Goal: Information Seeking & Learning: Check status

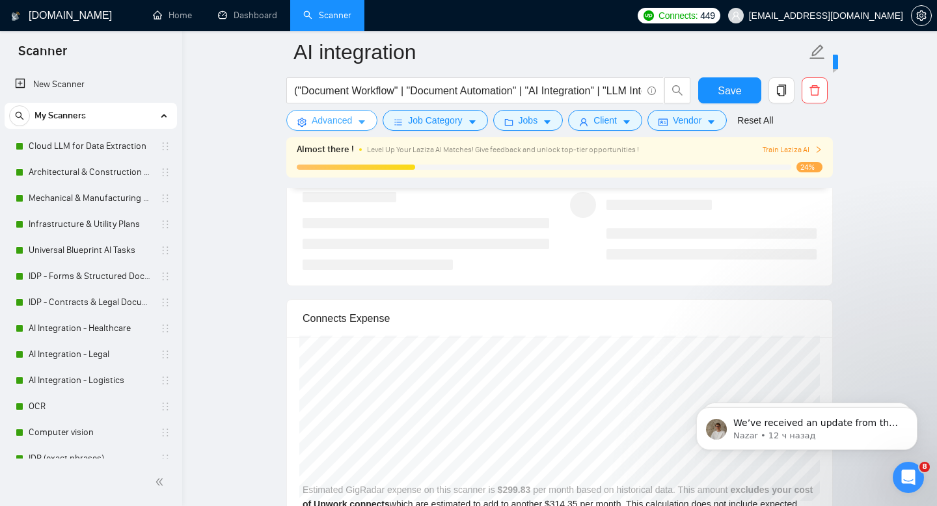
click at [312, 118] on span "Advanced" at bounding box center [332, 120] width 40 height 14
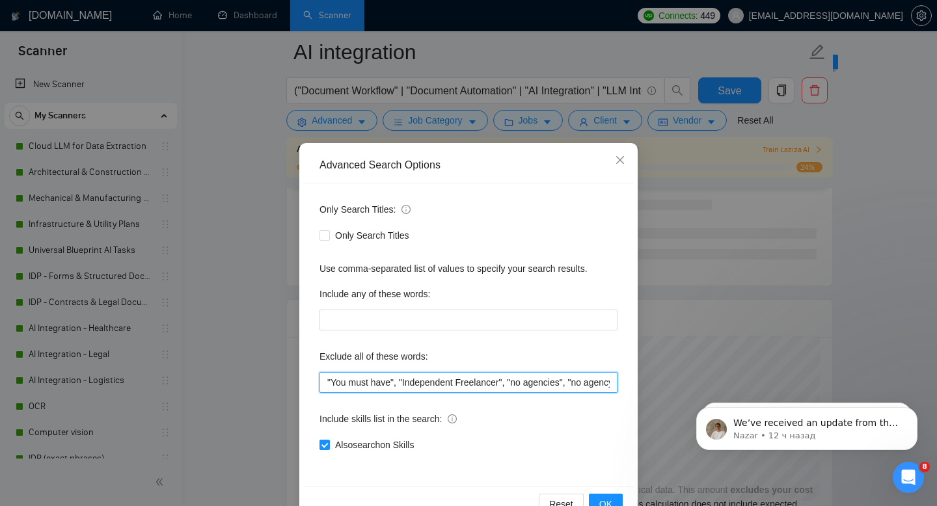
click at [393, 387] on input ""You must have", "Independent Freelancer", "no agencies", "no agency", "freelan…" at bounding box center [469, 382] width 298 height 21
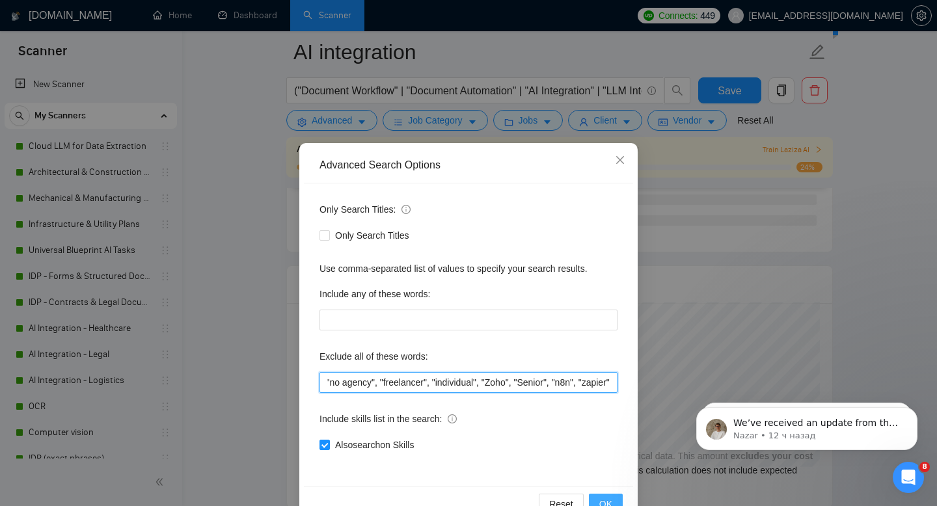
scroll to position [0, 269]
click at [604, 503] on span "OK" at bounding box center [606, 504] width 13 height 14
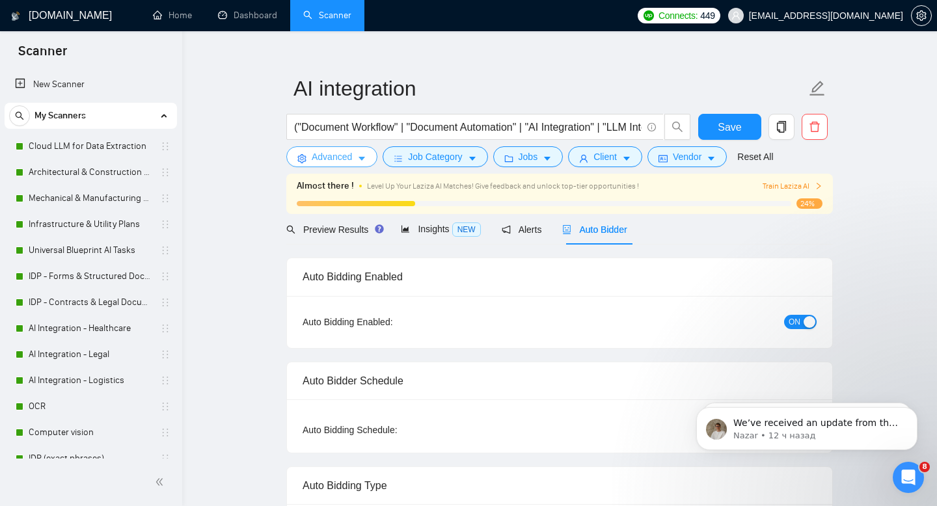
scroll to position [0, 0]
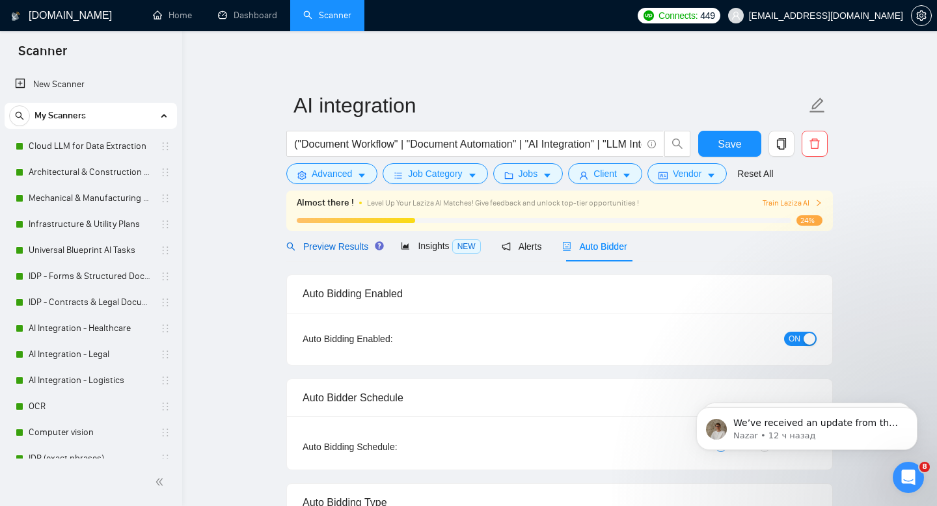
click at [333, 250] on span "Preview Results" at bounding box center [333, 247] width 94 height 10
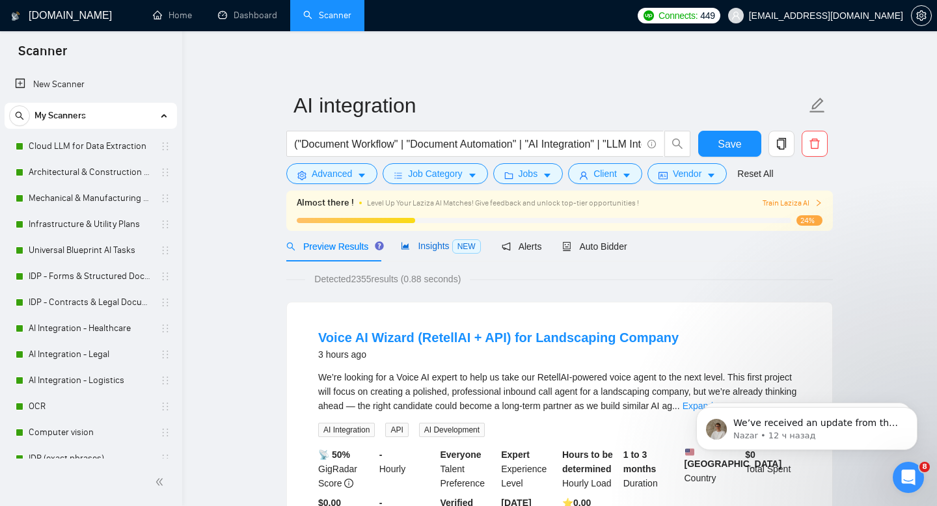
click at [434, 246] on span "Insights NEW" at bounding box center [440, 246] width 79 height 10
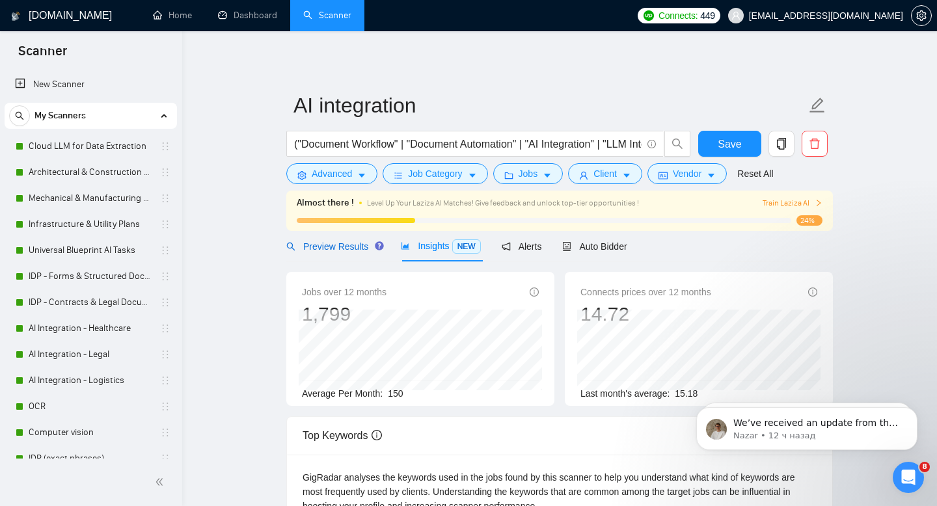
click at [335, 245] on span "Preview Results" at bounding box center [333, 247] width 94 height 10
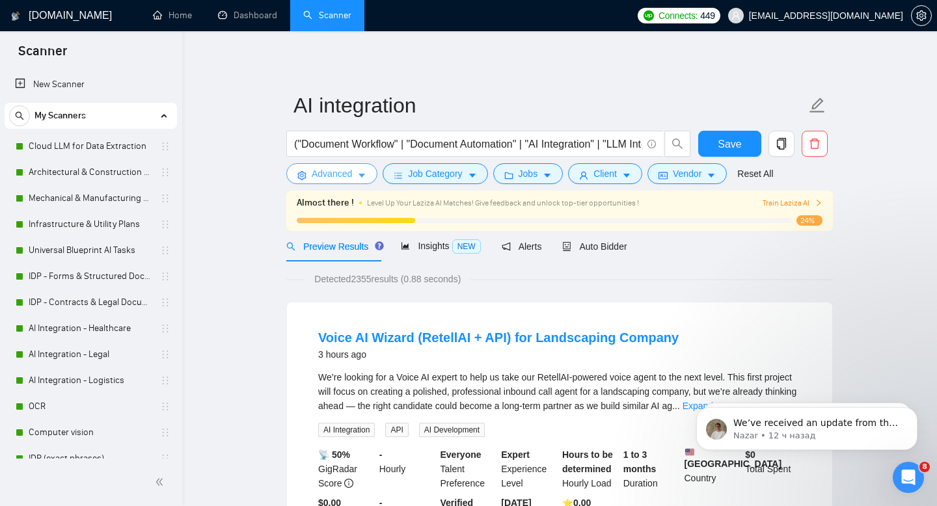
click at [322, 173] on span "Advanced" at bounding box center [332, 174] width 40 height 14
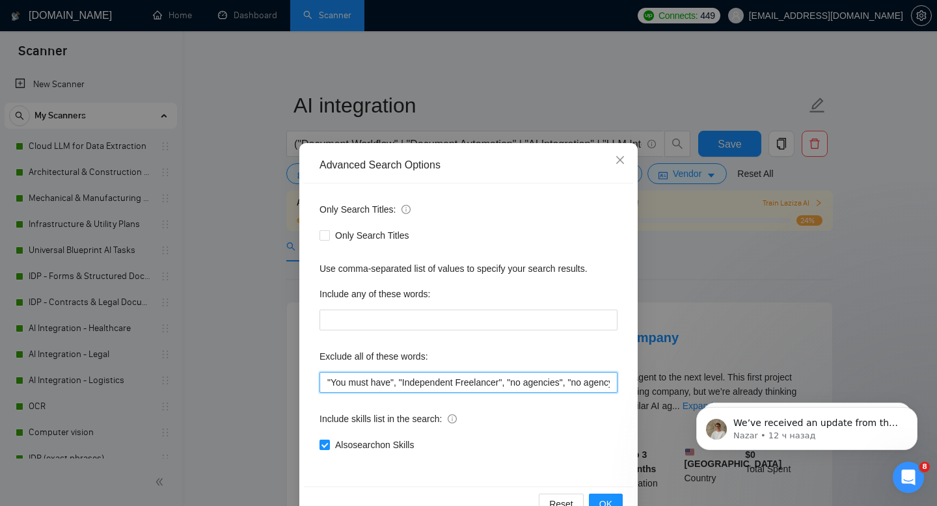
click at [458, 387] on input ""You must have", "Independent Freelancer", "no agencies", "no agency", "freelan…" at bounding box center [469, 382] width 298 height 21
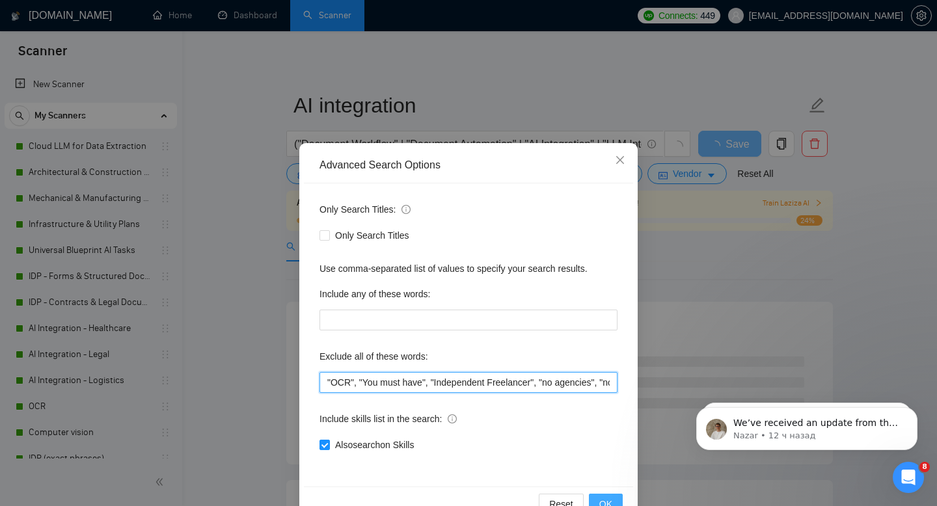
type input ""OCR", "You must have", "Independent Freelancer", "no agencies", "no agency", "…"
click at [605, 503] on span "OK" at bounding box center [606, 504] width 13 height 14
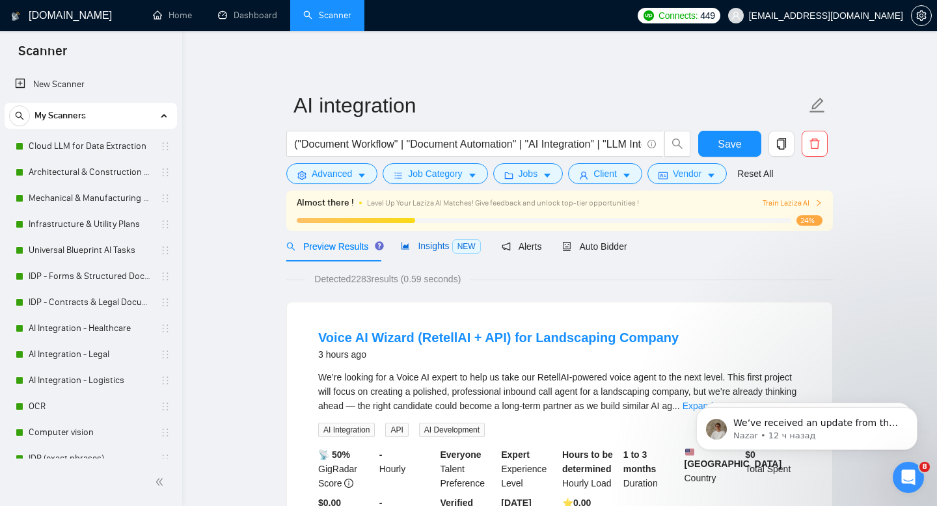
click at [436, 246] on span "Insights NEW" at bounding box center [440, 246] width 79 height 10
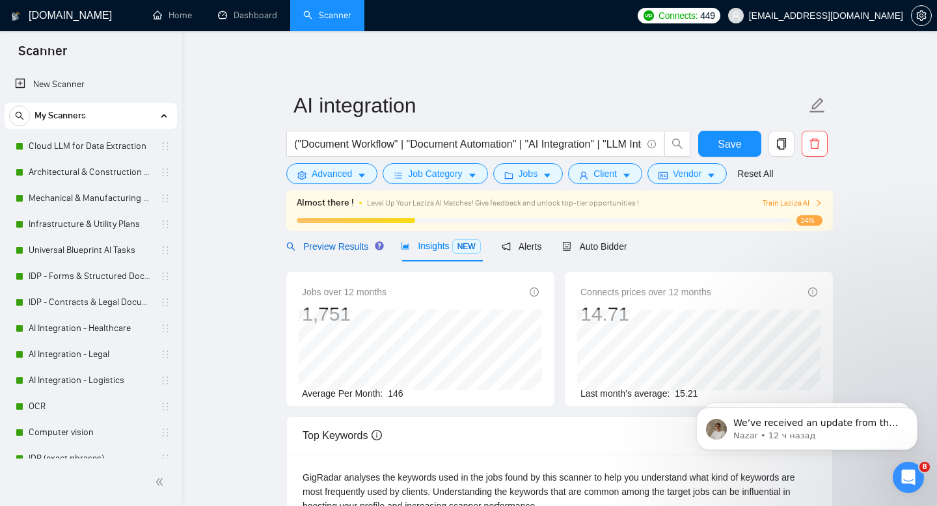
click at [345, 244] on span "Preview Results" at bounding box center [333, 247] width 94 height 10
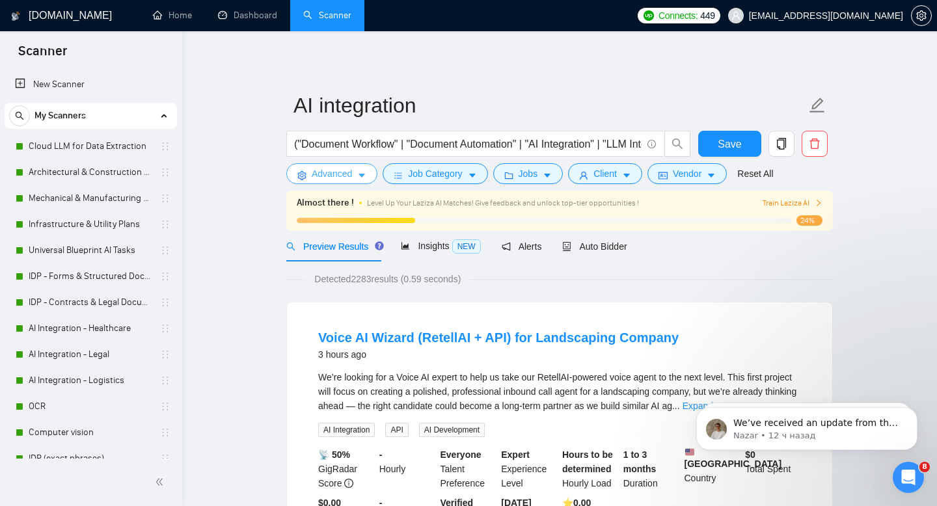
click at [324, 174] on span "Advanced" at bounding box center [332, 174] width 40 height 14
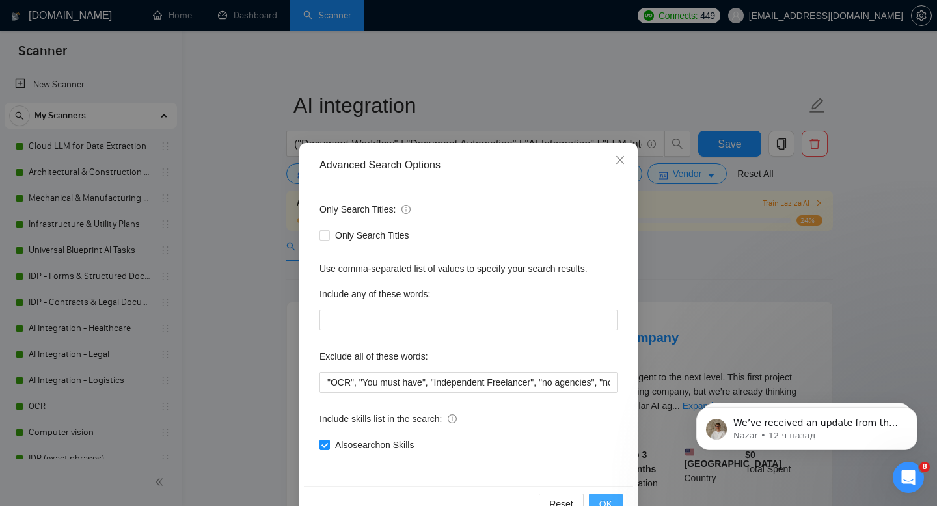
click at [606, 504] on span "OK" at bounding box center [606, 504] width 13 height 14
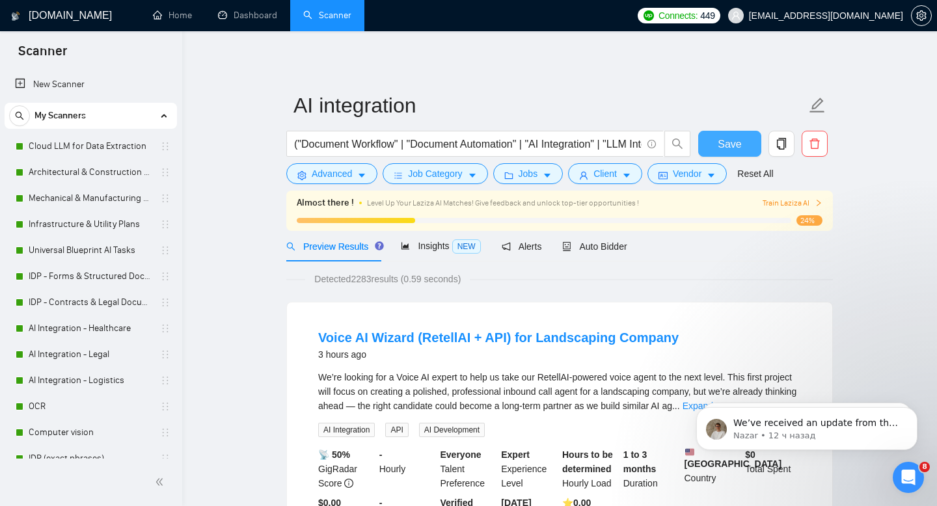
click at [731, 142] on span "Save" at bounding box center [729, 144] width 23 height 16
click at [436, 241] on span "Insights NEW" at bounding box center [440, 246] width 79 height 10
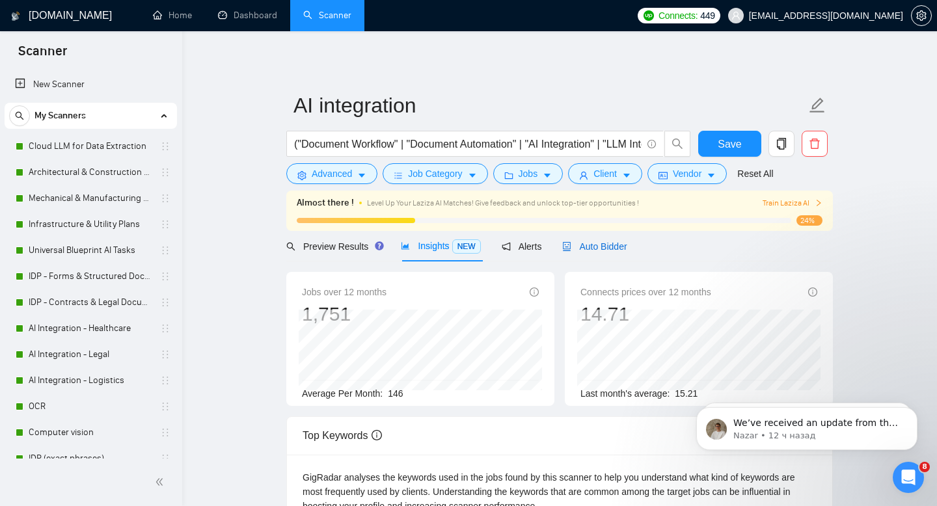
click at [598, 245] on span "Auto Bidder" at bounding box center [594, 247] width 64 height 10
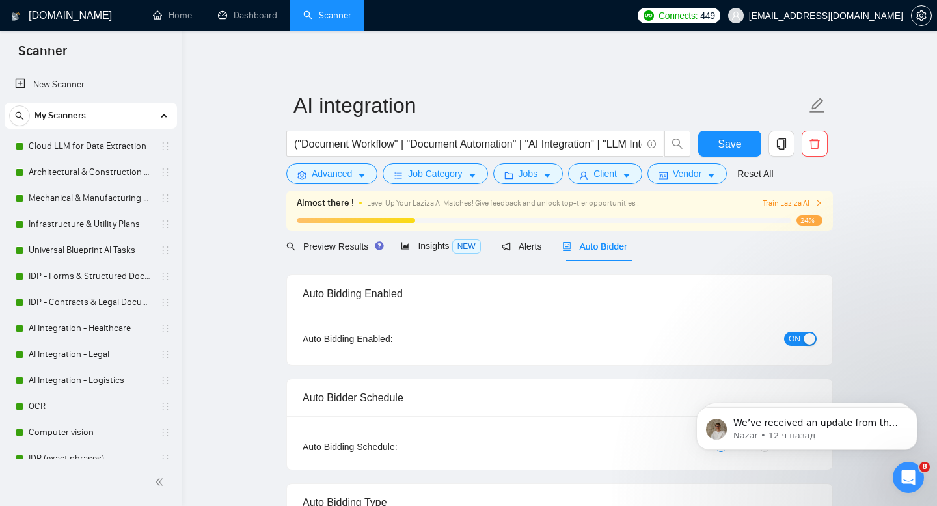
checkbox input "true"
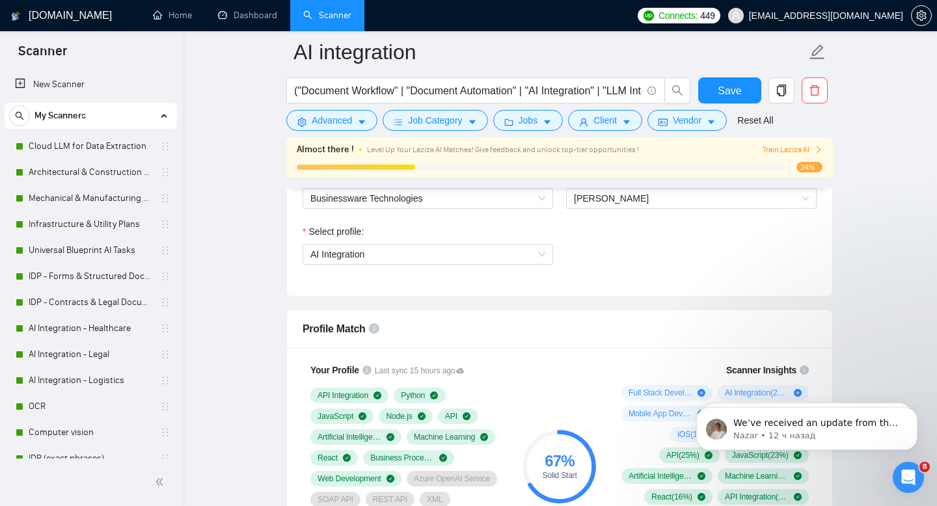
scroll to position [683, 0]
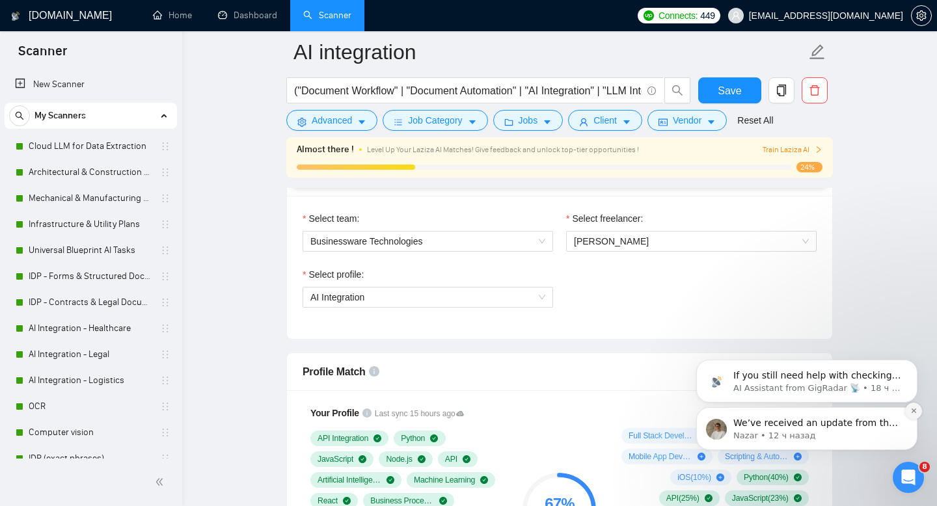
click at [916, 411] on icon "Dismiss notification" at bounding box center [914, 411] width 7 height 7
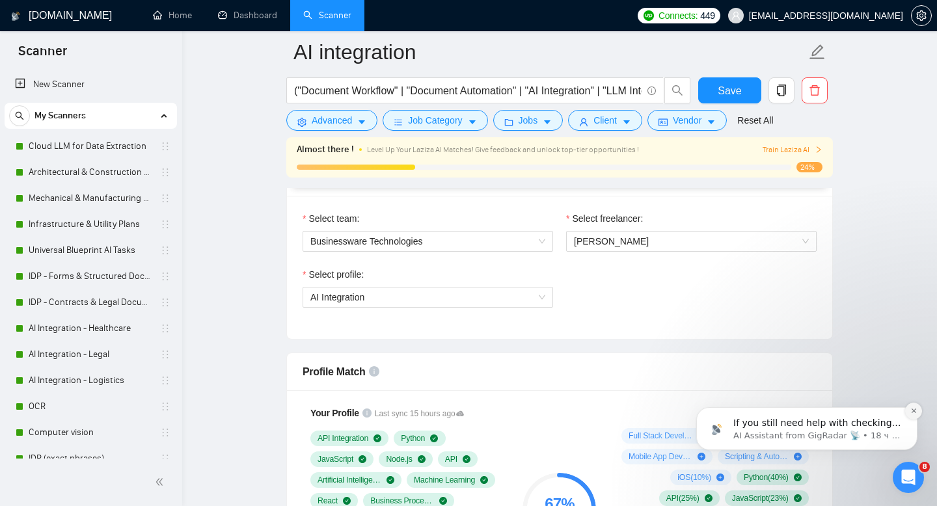
click at [919, 412] on button "Dismiss notification" at bounding box center [913, 411] width 17 height 17
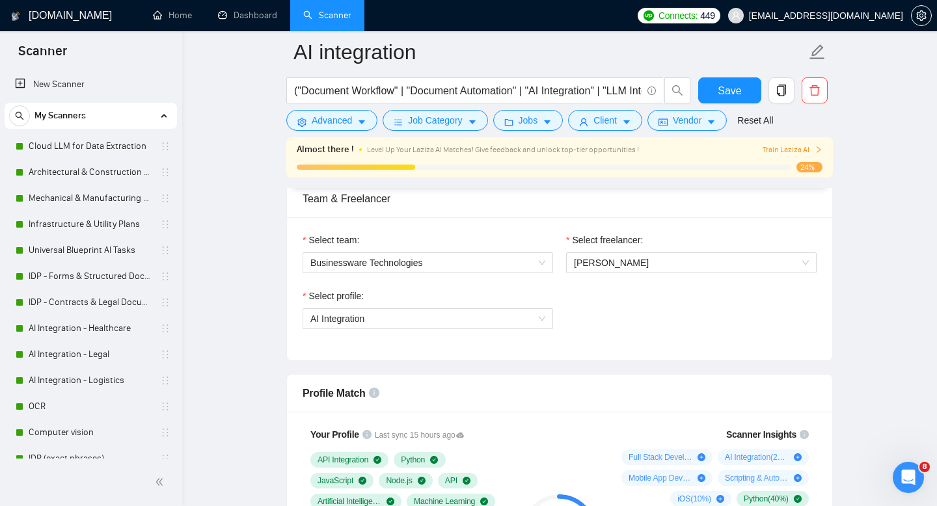
scroll to position [666, 0]
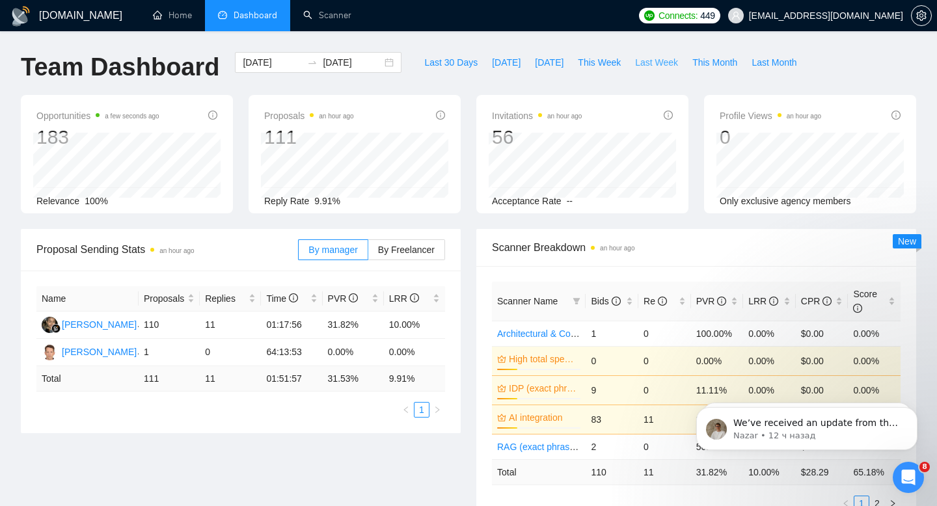
click at [657, 62] on span "Last Week" at bounding box center [656, 62] width 43 height 14
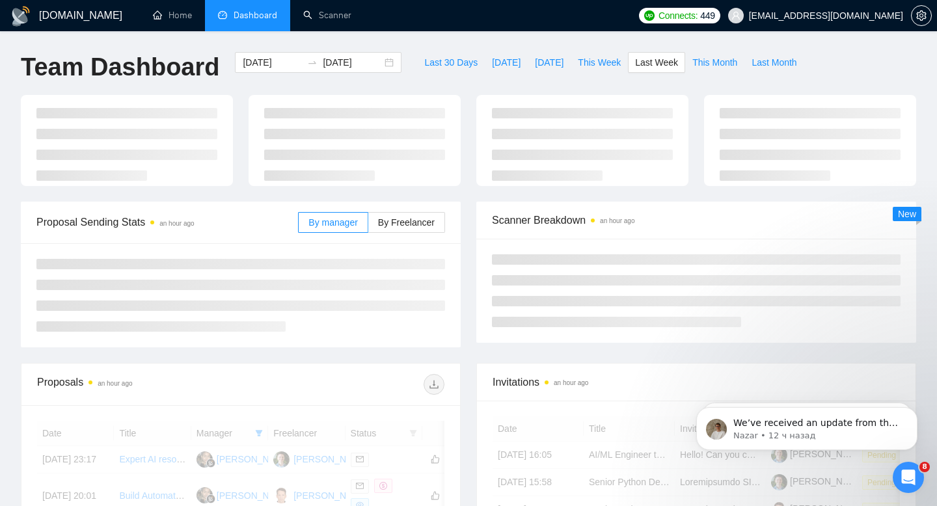
type input "2025-08-18"
type input "2025-08-24"
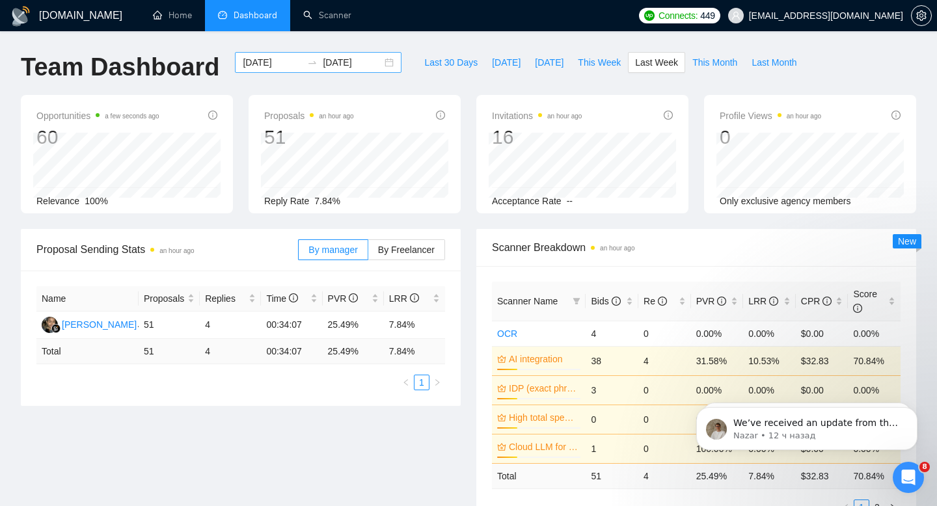
click at [273, 63] on input "2025-08-18" at bounding box center [272, 62] width 59 height 14
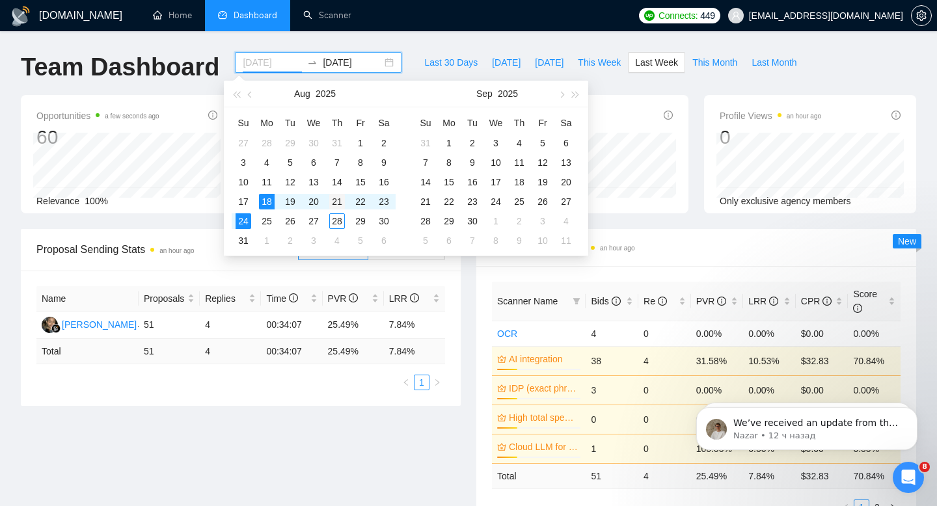
type input "2025-08-21"
click at [335, 202] on div "21" at bounding box center [337, 202] width 16 height 16
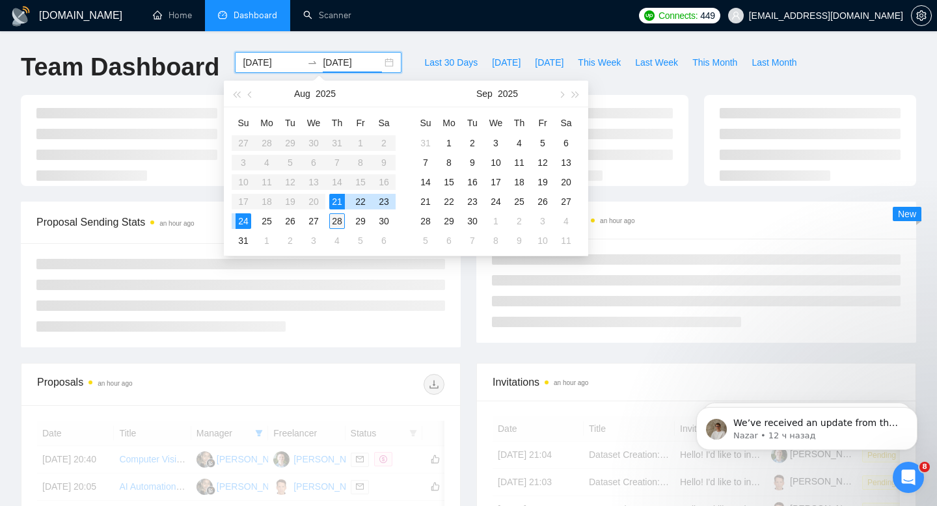
type input "2025-08-28"
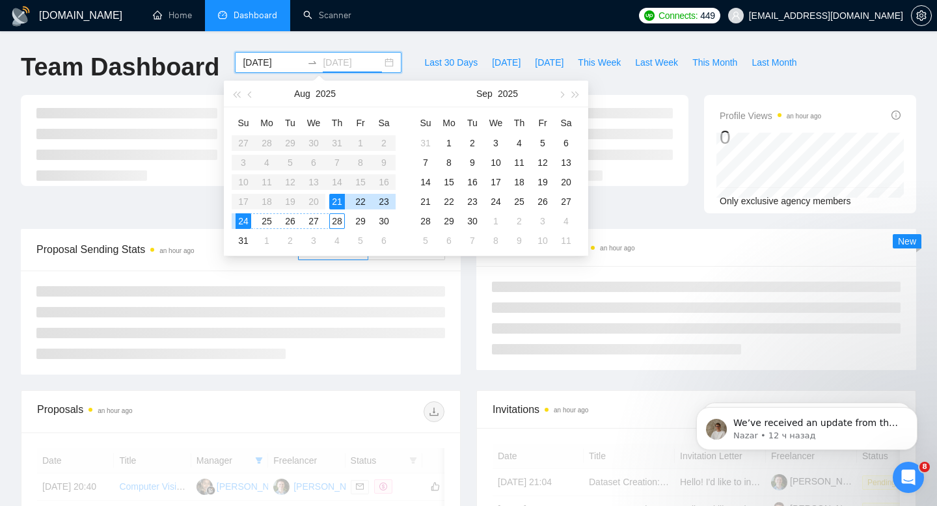
click at [336, 221] on div "28" at bounding box center [337, 222] width 16 height 16
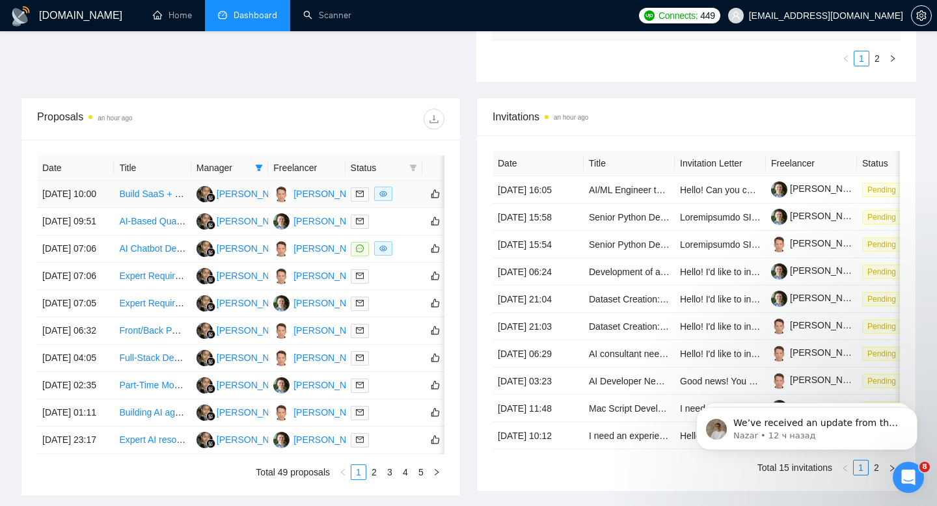
scroll to position [446, 0]
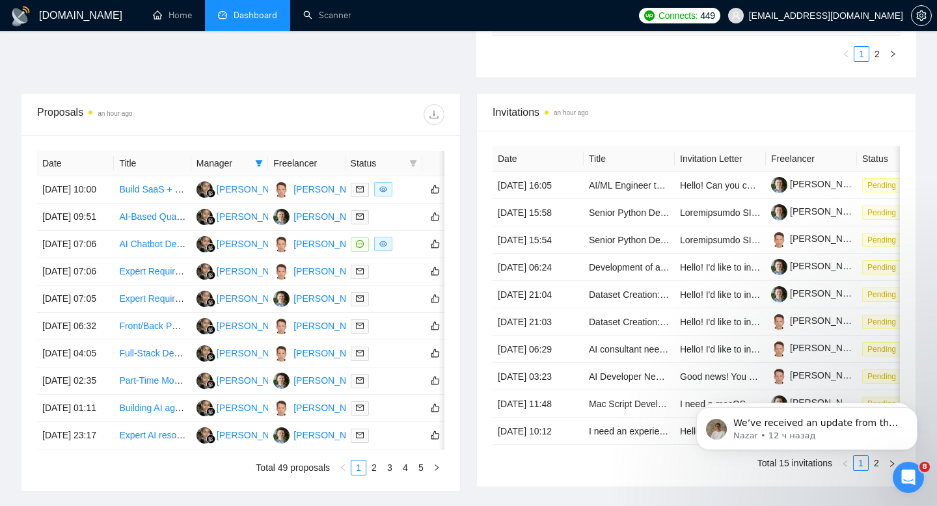
click at [379, 166] on span "Status" at bounding box center [377, 163] width 53 height 14
click at [411, 164] on icon "filter" at bounding box center [413, 163] width 8 height 8
click at [343, 124] on div at bounding box center [343, 114] width 204 height 21
click at [257, 163] on icon "filter" at bounding box center [259, 163] width 7 height 7
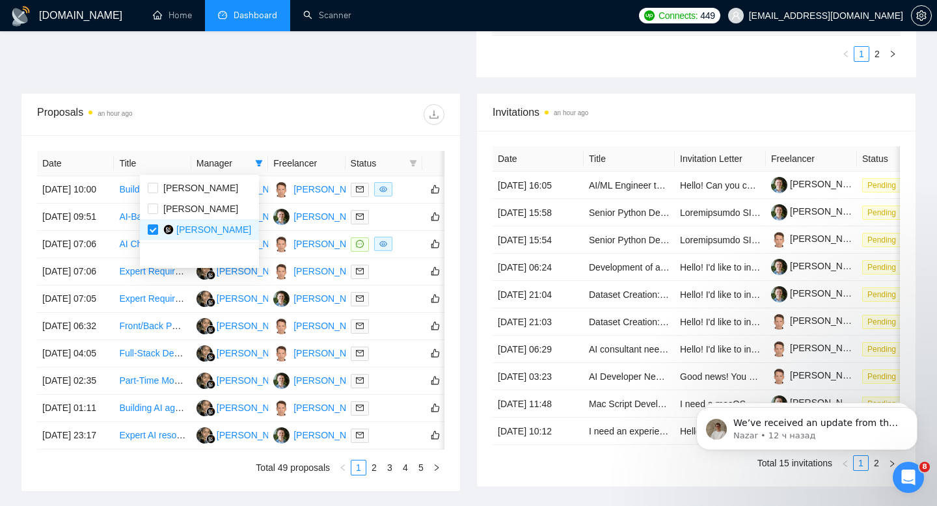
click at [327, 113] on div at bounding box center [343, 114] width 204 height 21
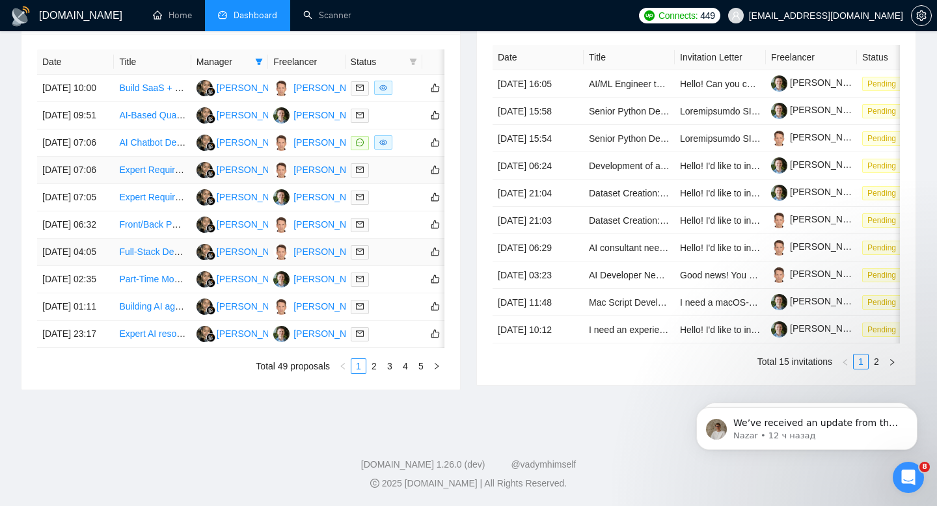
scroll to position [671, 0]
click at [438, 369] on icon "right" at bounding box center [437, 367] width 8 height 8
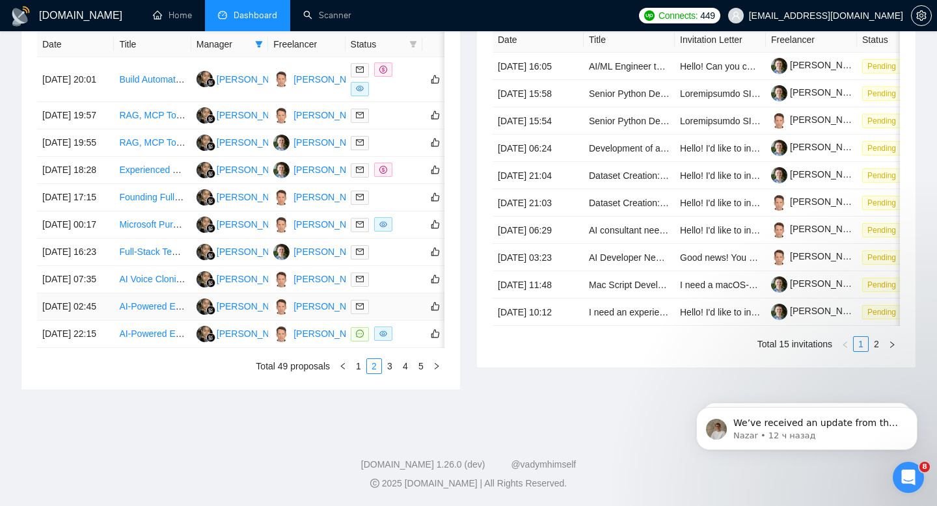
scroll to position [598, 0]
click at [439, 370] on icon "right" at bounding box center [437, 367] width 8 height 8
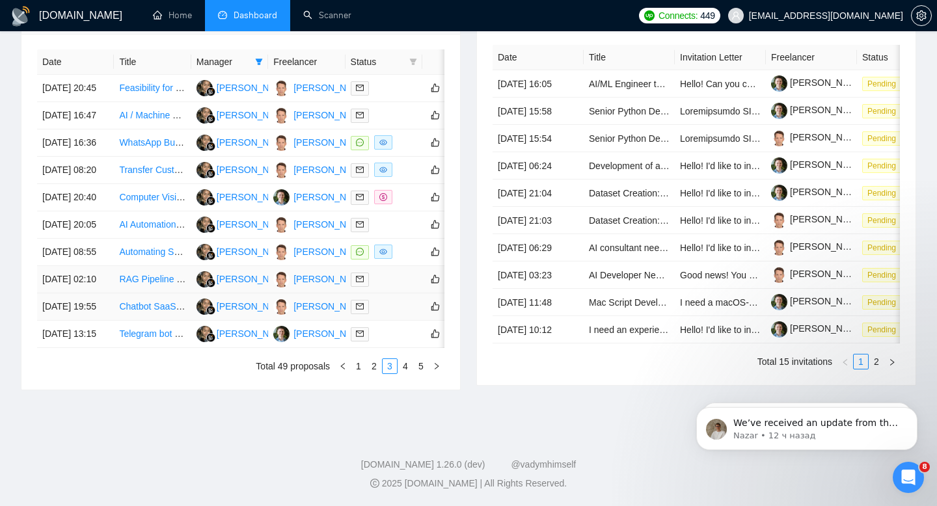
scroll to position [604, 0]
click at [435, 370] on icon "right" at bounding box center [437, 367] width 8 height 8
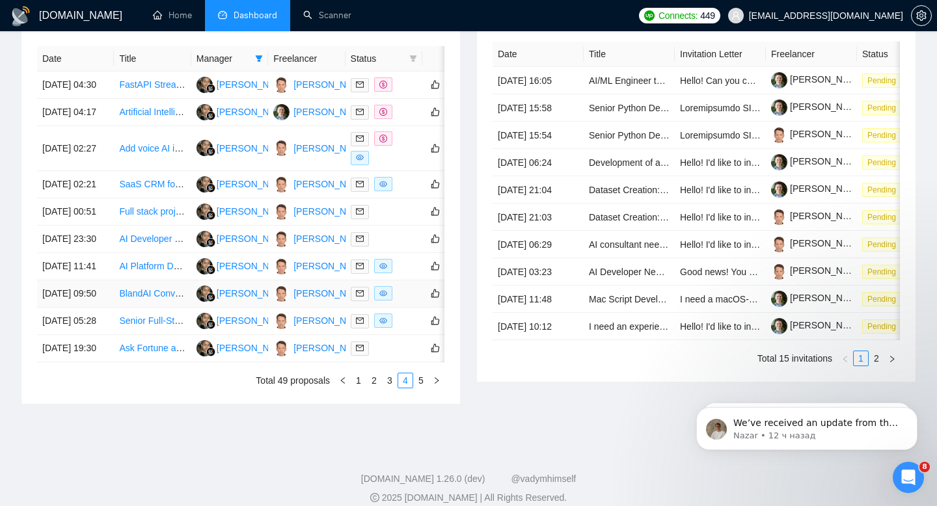
scroll to position [559, 0]
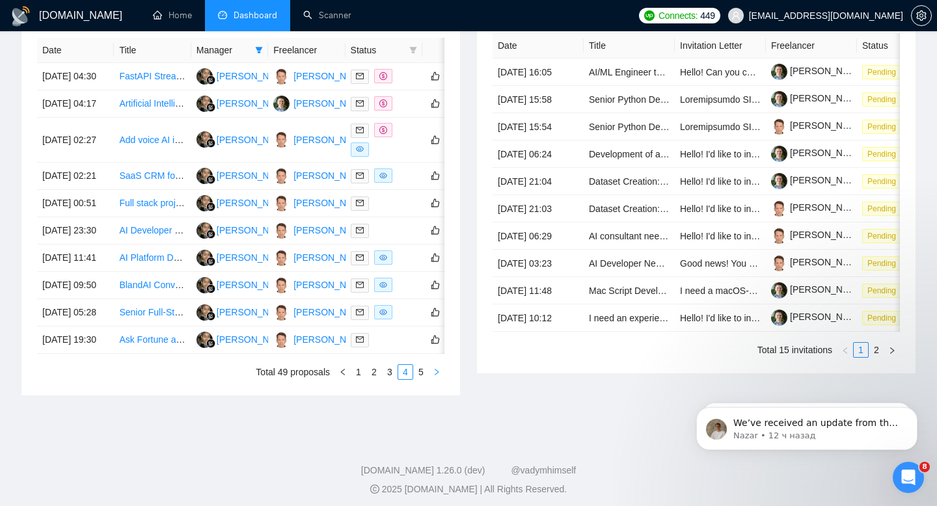
click at [437, 376] on icon "right" at bounding box center [437, 372] width 8 height 8
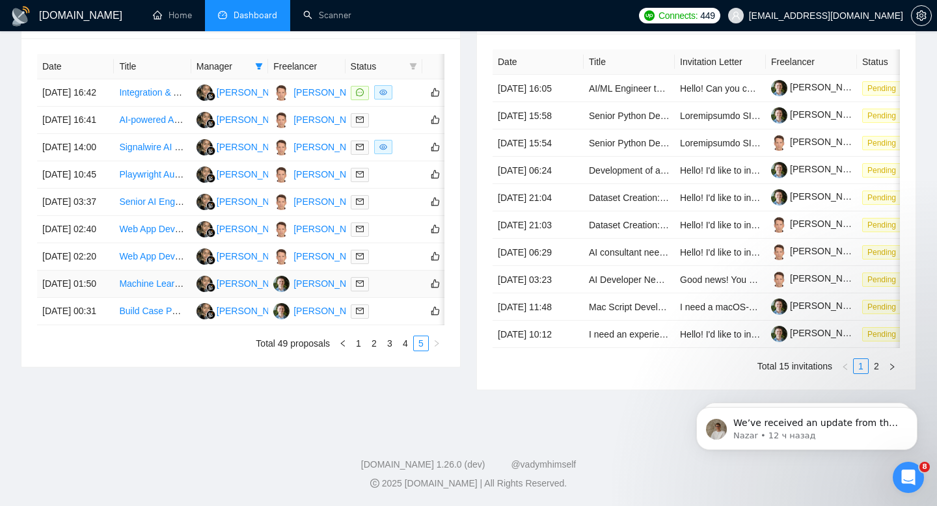
scroll to position [642, 0]
click at [342, 348] on icon "left" at bounding box center [343, 344] width 8 height 8
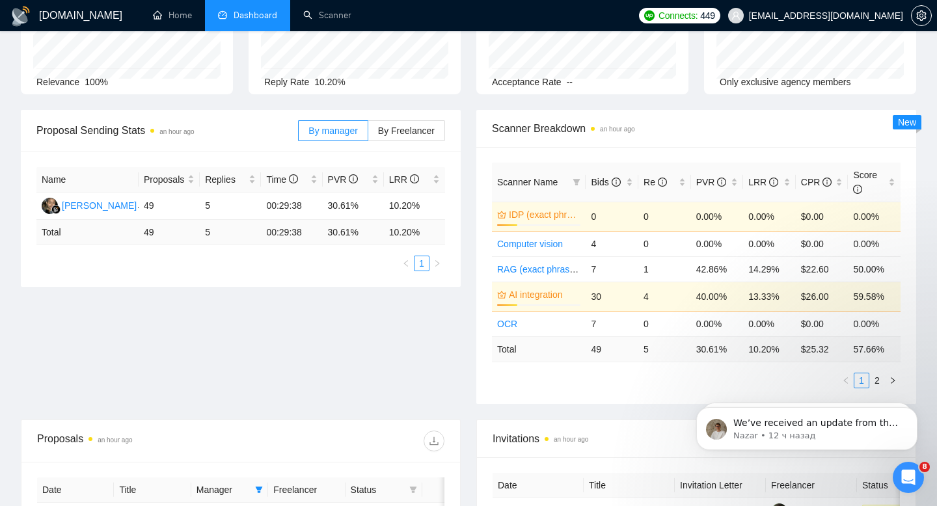
scroll to position [120, 0]
drag, startPoint x: 499, startPoint y: 182, endPoint x: 880, endPoint y: 178, distance: 380.8
click at [880, 178] on tr "Scanner Name Bids Re PVR LRR CPR Score" at bounding box center [696, 182] width 409 height 40
copy tr "Scanner Name Bids Re PVR LRR CPR Score"
click at [646, 383] on ul "1 2" at bounding box center [696, 380] width 409 height 16
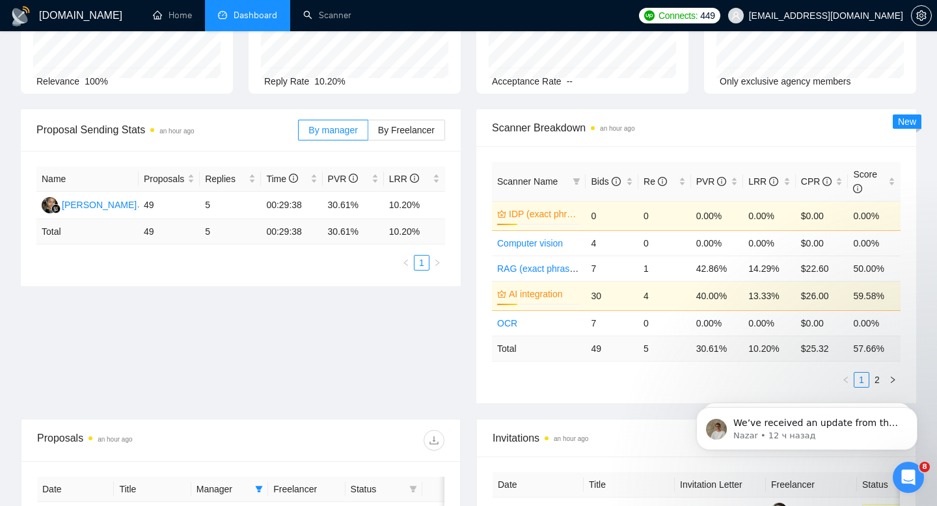
click html "We’ve received an update from the dev team regarding your case. They confirmed …"
click at [889, 376] on icon "right" at bounding box center [893, 380] width 8 height 8
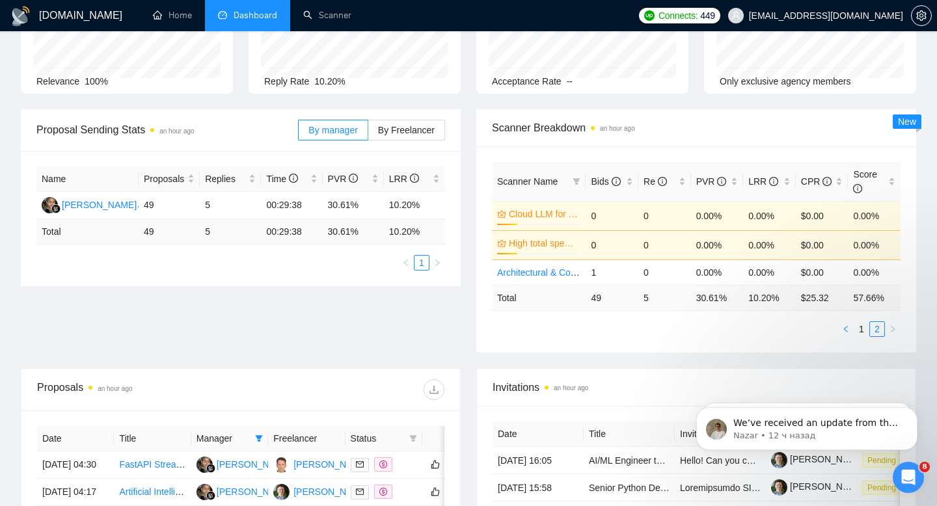
click at [848, 326] on icon "left" at bounding box center [846, 329] width 8 height 8
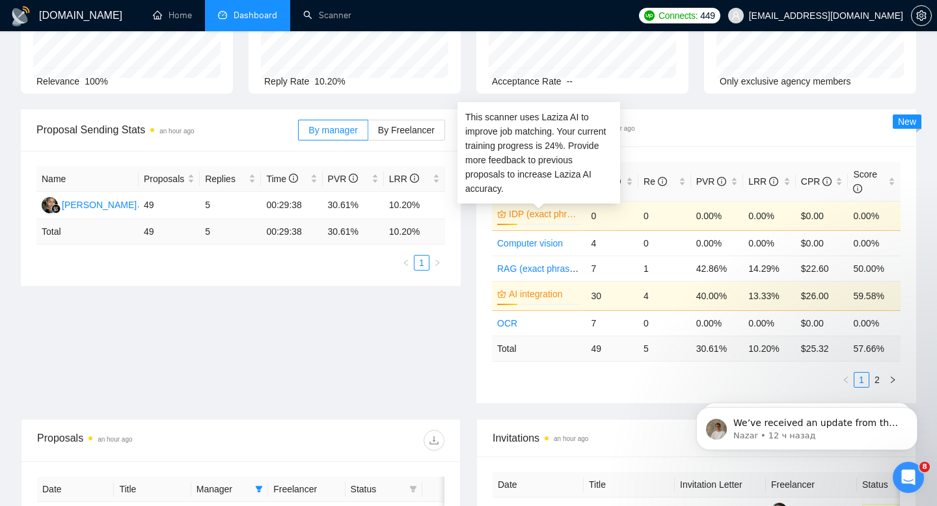
scroll to position [0, 0]
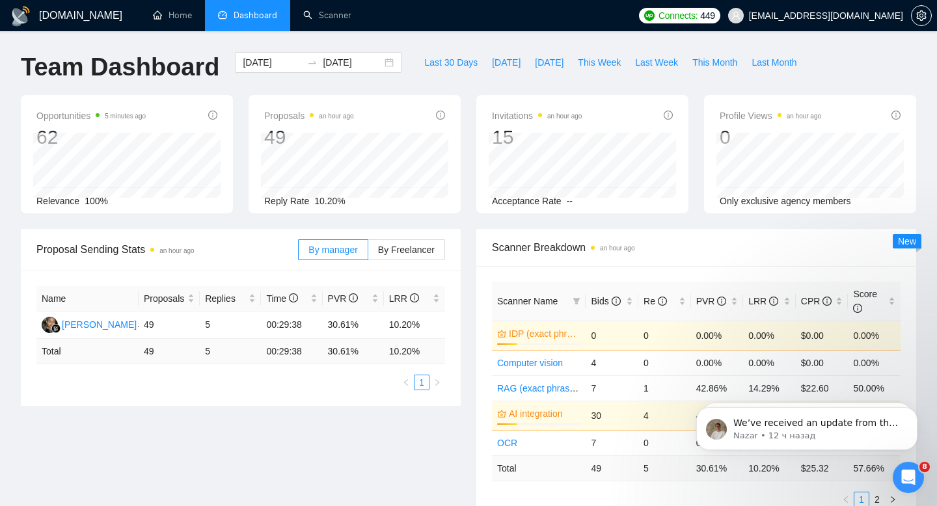
click at [467, 290] on div "Proposal Sending Stats an hour ago By manager By Freelancer Name Proposals Repl…" at bounding box center [241, 317] width 456 height 177
click at [720, 61] on span "This Month" at bounding box center [715, 62] width 45 height 14
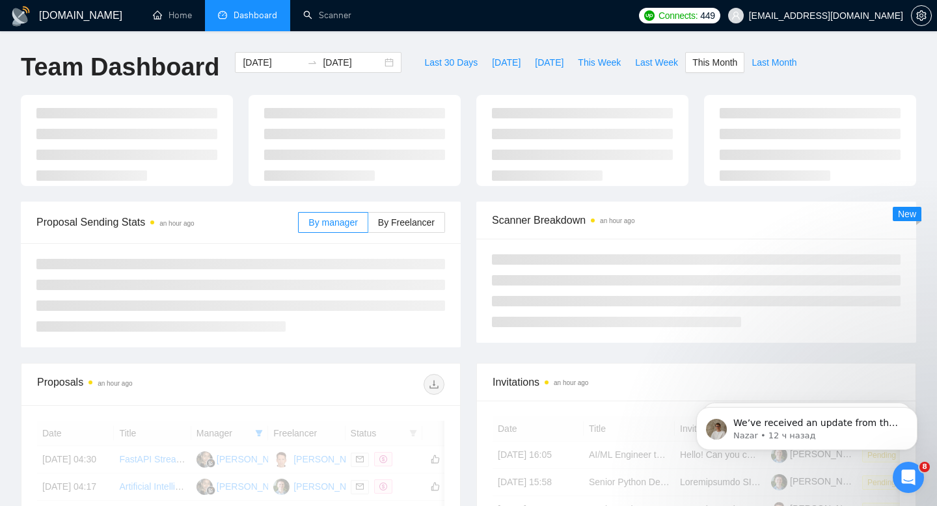
type input "2025-08-01"
type input "2025-08-31"
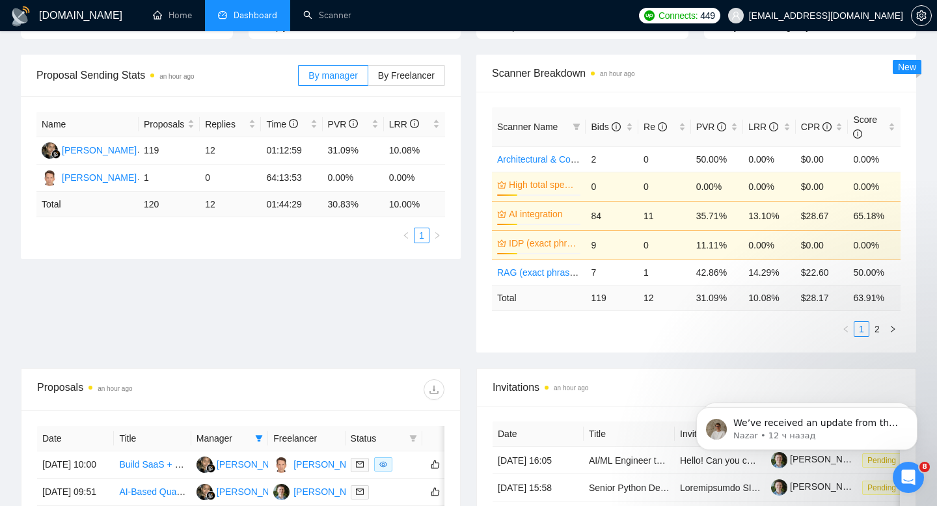
scroll to position [176, 0]
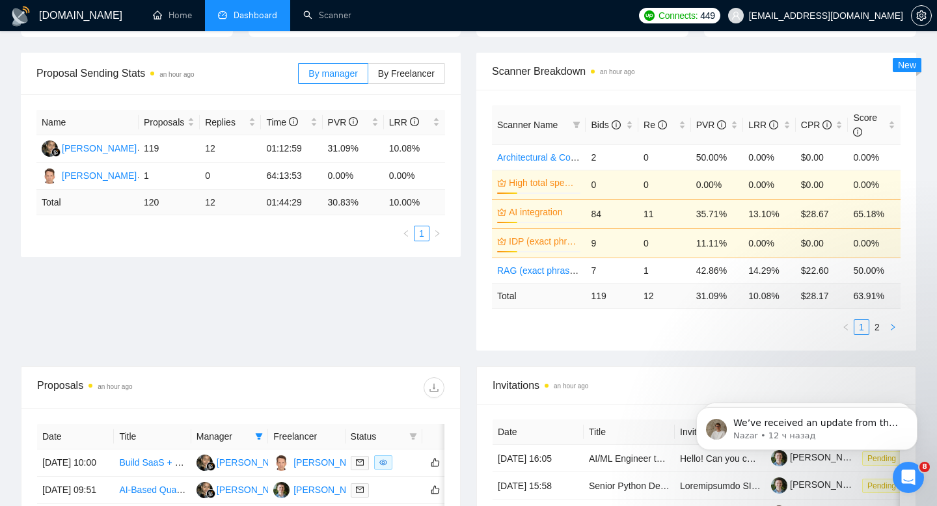
click at [895, 327] on icon "right" at bounding box center [893, 327] width 4 height 7
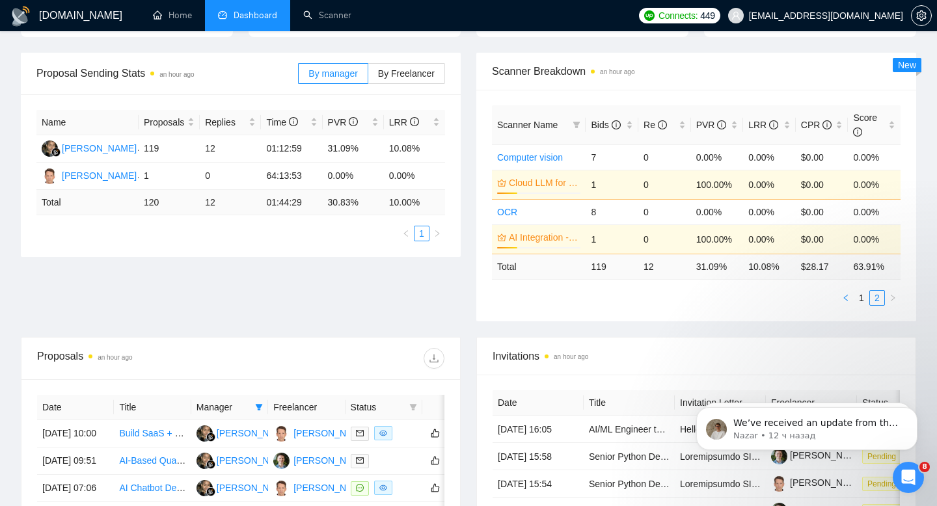
click at [846, 295] on icon "left" at bounding box center [846, 298] width 8 height 8
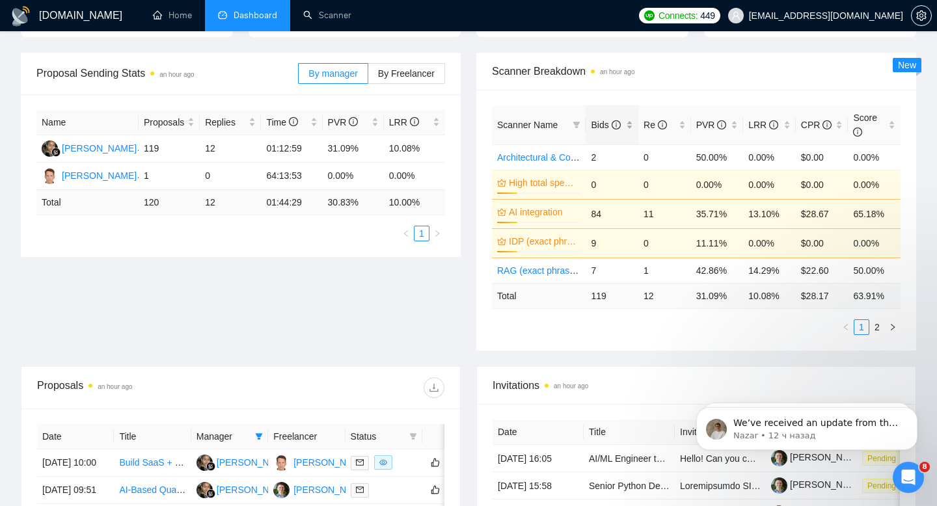
click at [602, 123] on span "Bids" at bounding box center [605, 125] width 29 height 10
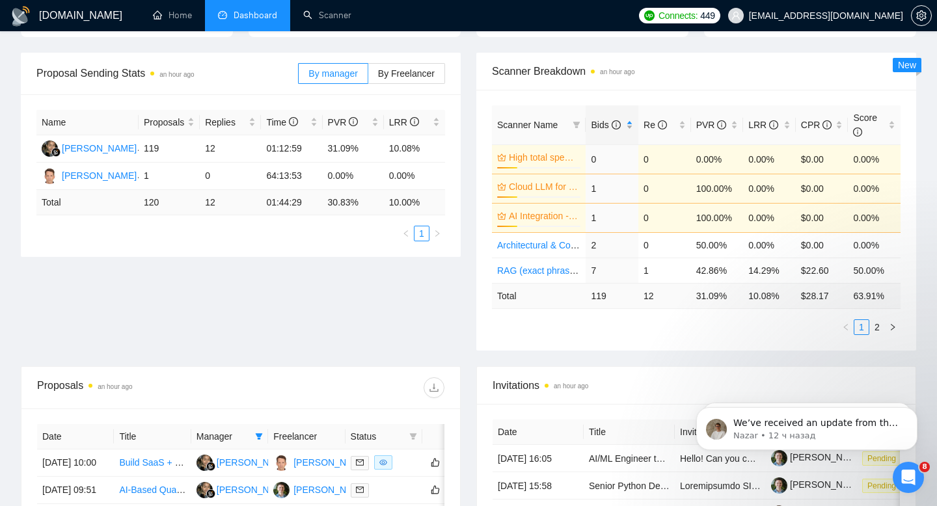
click at [602, 123] on span "Bids" at bounding box center [605, 125] width 29 height 10
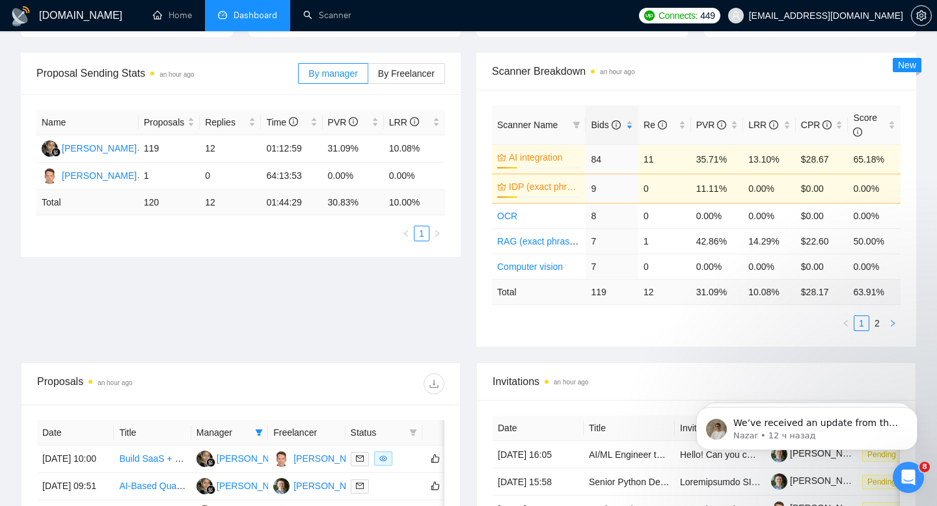
click at [891, 320] on icon "right" at bounding box center [893, 324] width 8 height 8
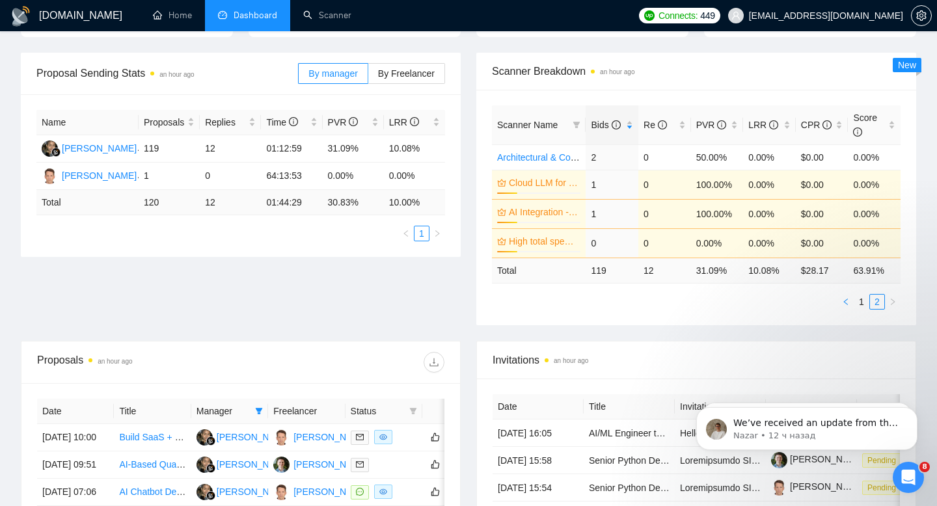
click at [846, 299] on icon "left" at bounding box center [846, 302] width 8 height 8
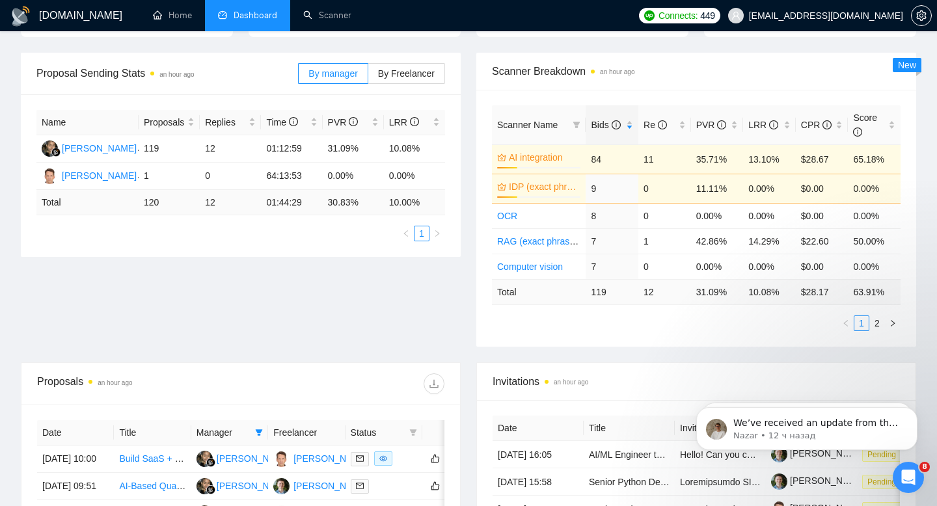
scroll to position [0, 0]
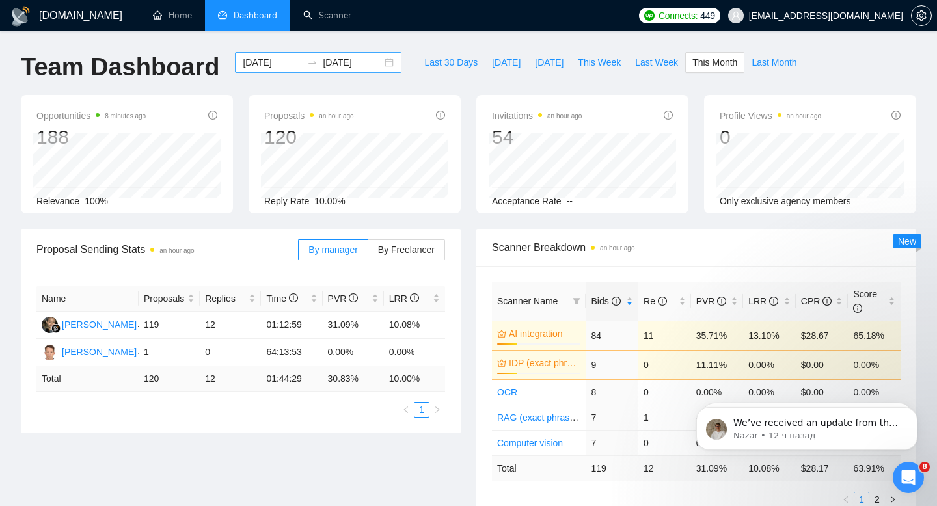
click at [307, 66] on icon "swap-right" at bounding box center [312, 62] width 10 height 10
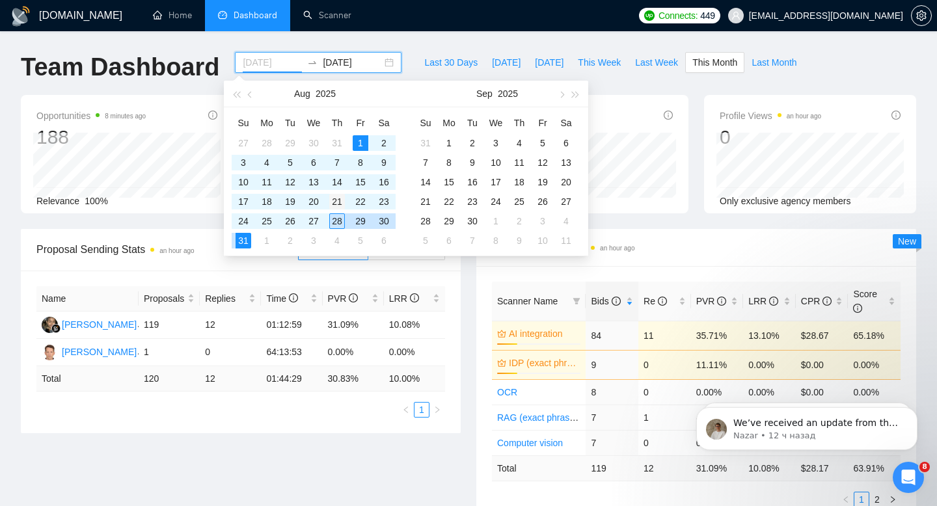
type input "2025-08-21"
click at [338, 201] on div "21" at bounding box center [337, 202] width 16 height 16
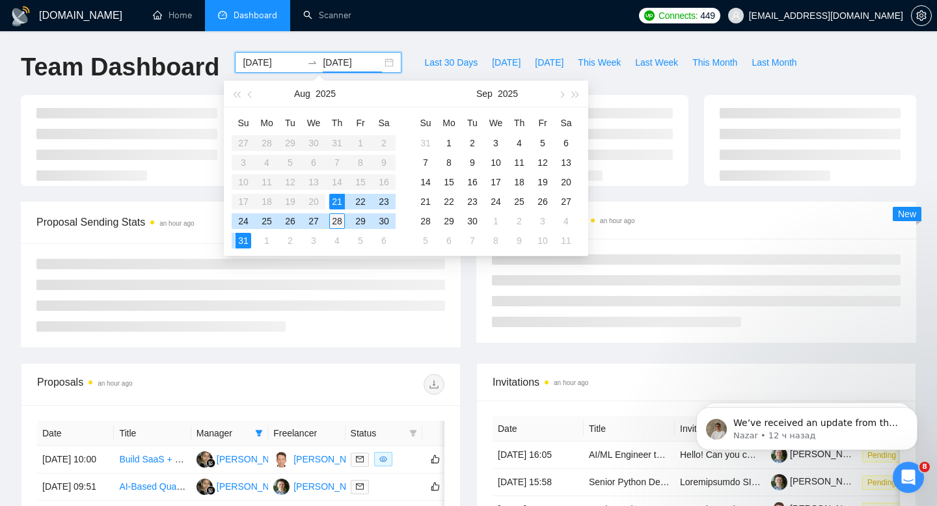
type input "2025-08-28"
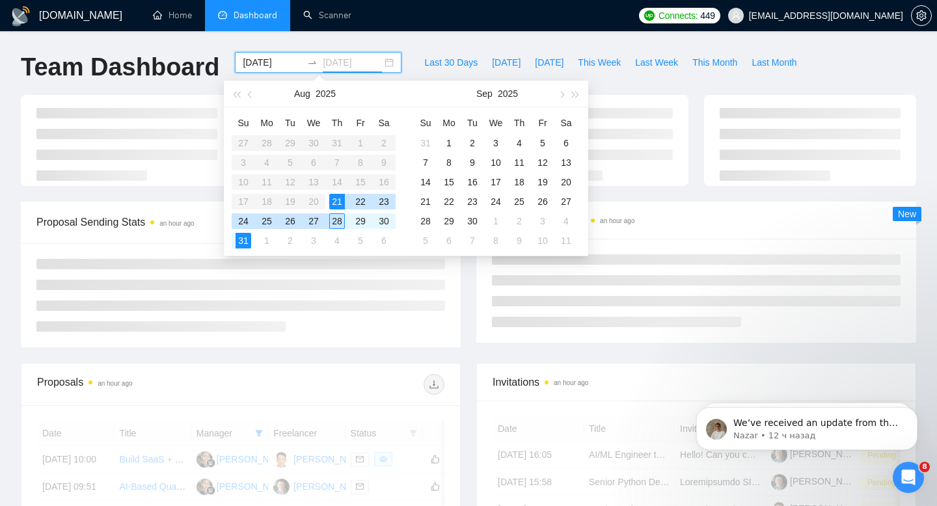
click at [338, 218] on div "28" at bounding box center [337, 222] width 16 height 16
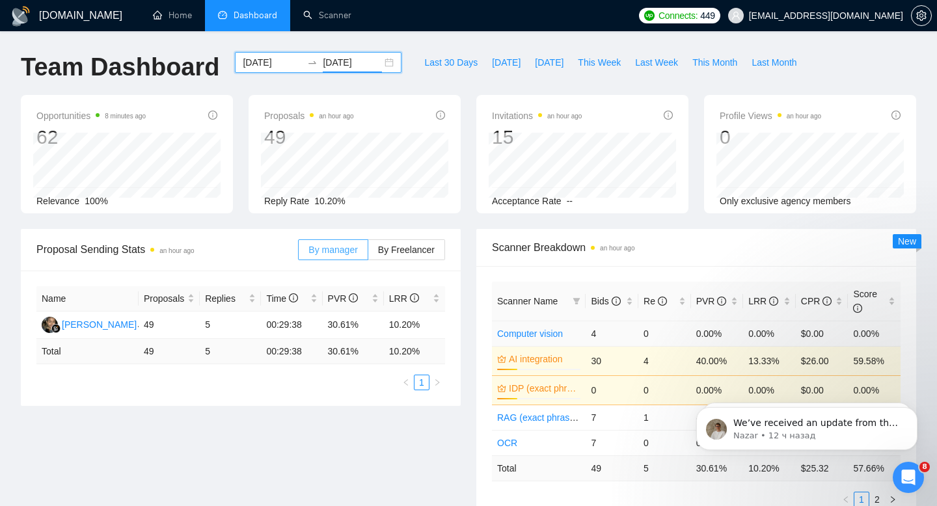
scroll to position [157, 0]
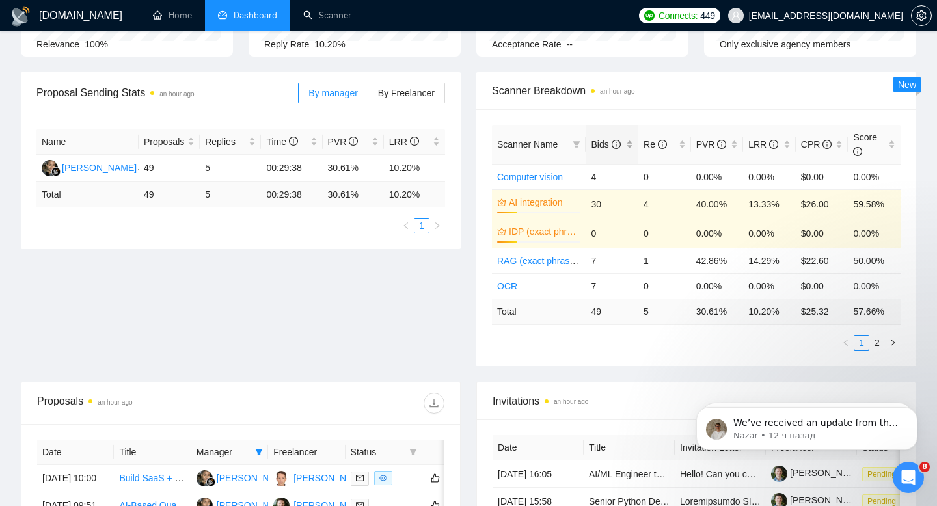
click at [600, 139] on span "Bids" at bounding box center [605, 144] width 29 height 10
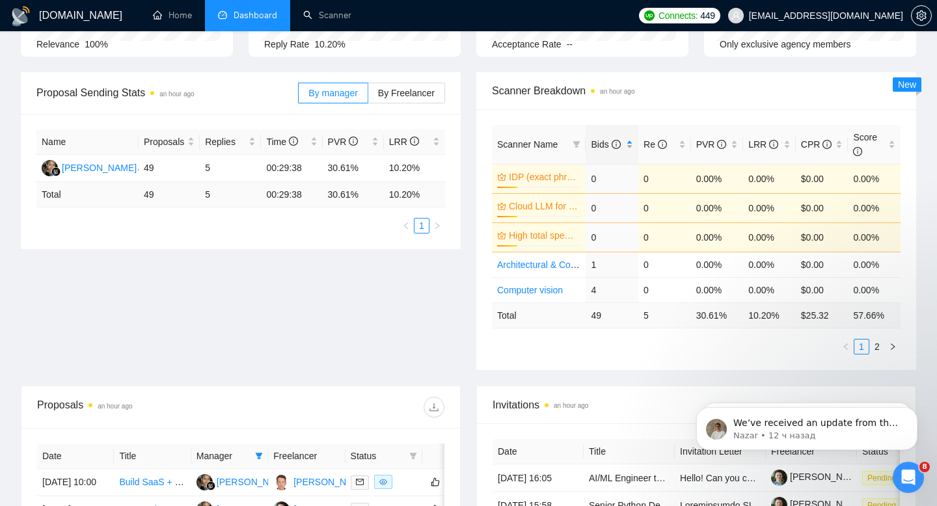
click at [600, 139] on span "Bids" at bounding box center [605, 144] width 29 height 10
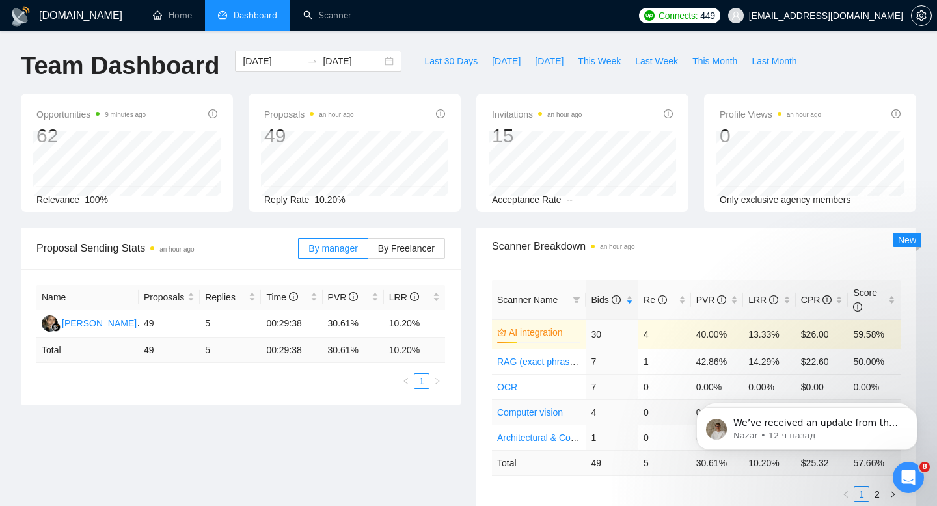
scroll to position [0, 0]
click at [720, 58] on span "This Month" at bounding box center [715, 62] width 45 height 14
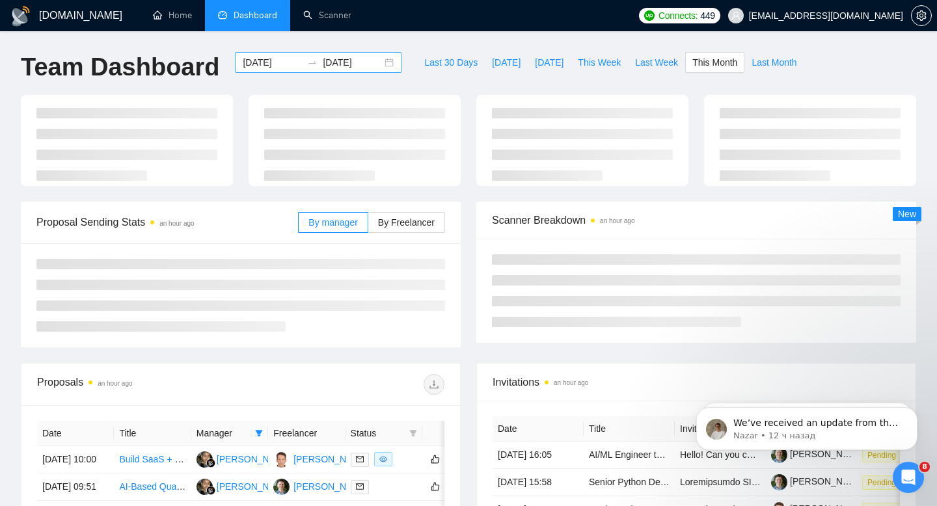
type input "2025-08-01"
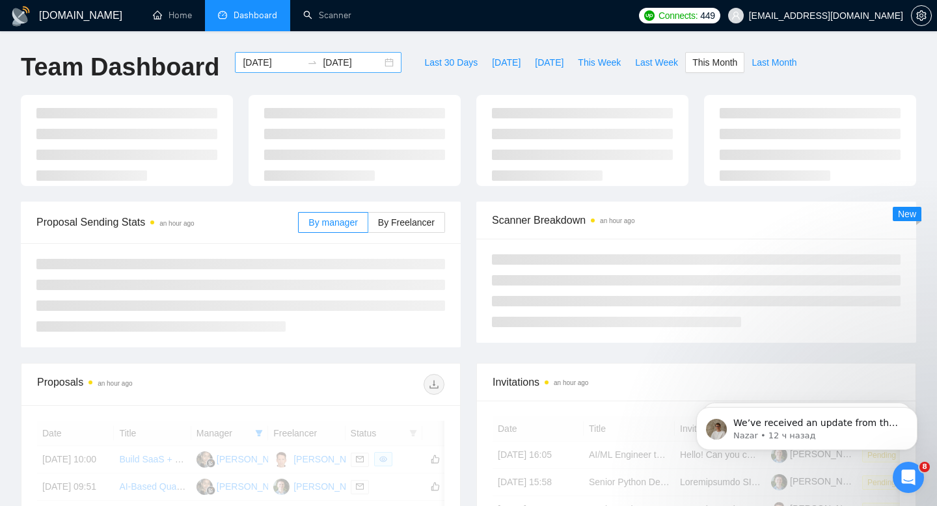
click at [333, 66] on input "2025-08-31" at bounding box center [352, 62] width 59 height 14
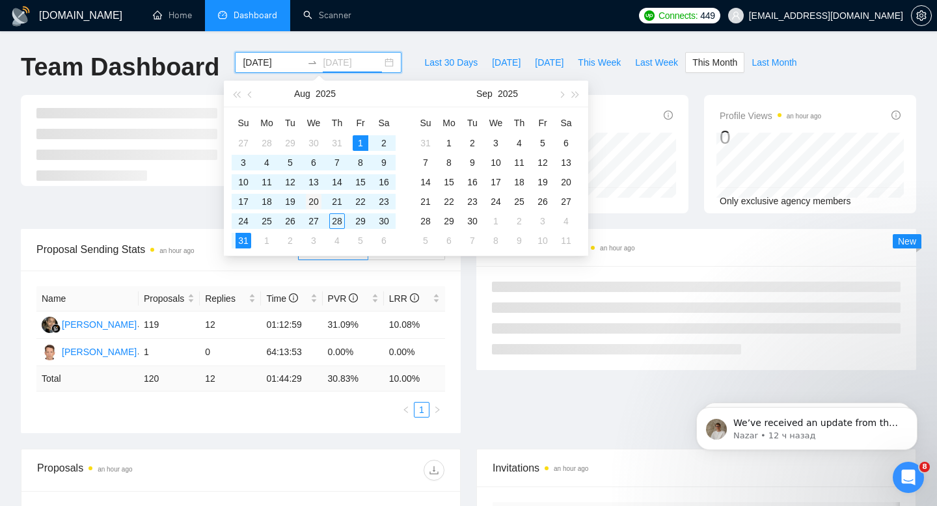
type input "2025-08-20"
click at [313, 202] on div "20" at bounding box center [314, 202] width 16 height 16
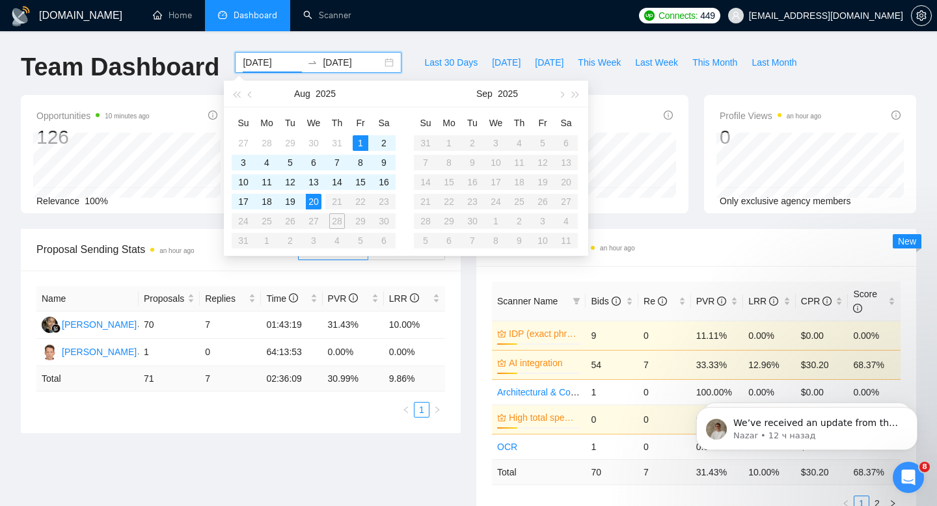
click at [703, 227] on div "Opportunities 10 minutes ago 126 Relevance 100% Proposals an hour ago 71 Reply …" at bounding box center [468, 162] width 911 height 134
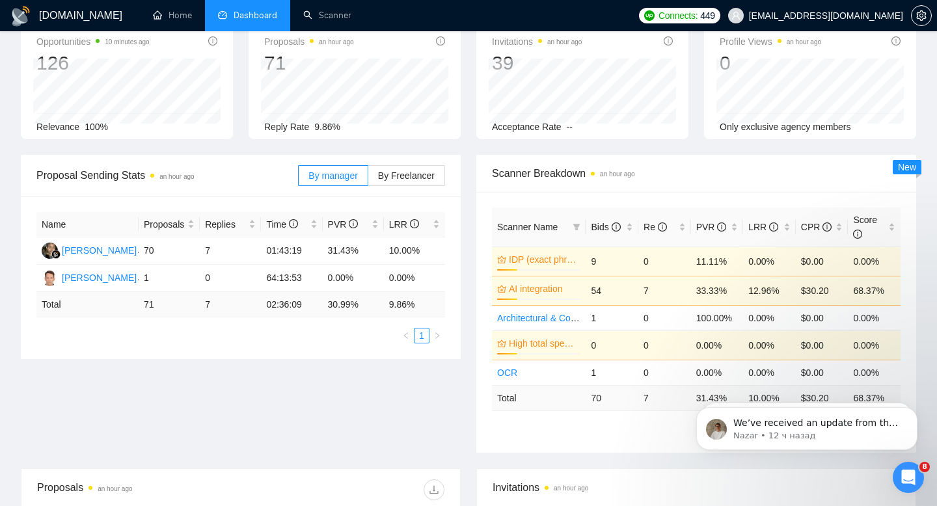
scroll to position [77, 0]
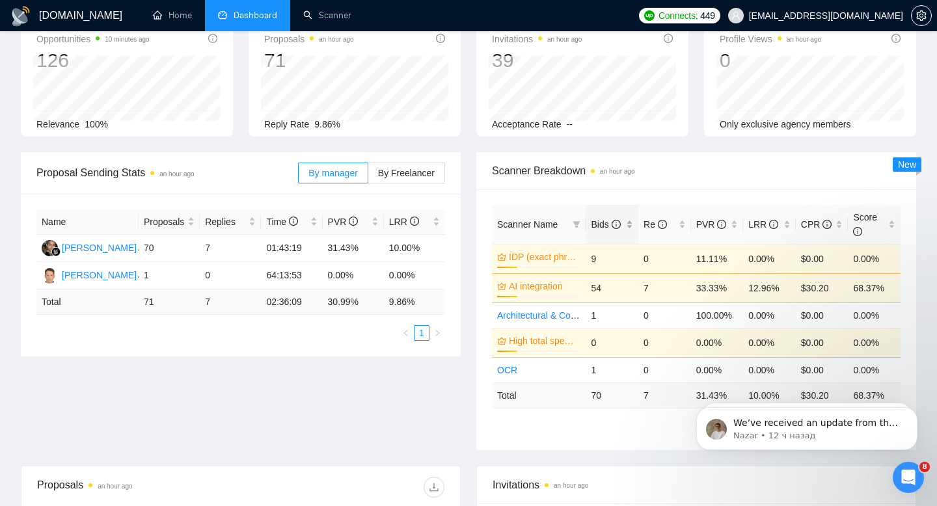
click at [606, 225] on span "Bids" at bounding box center [605, 224] width 29 height 10
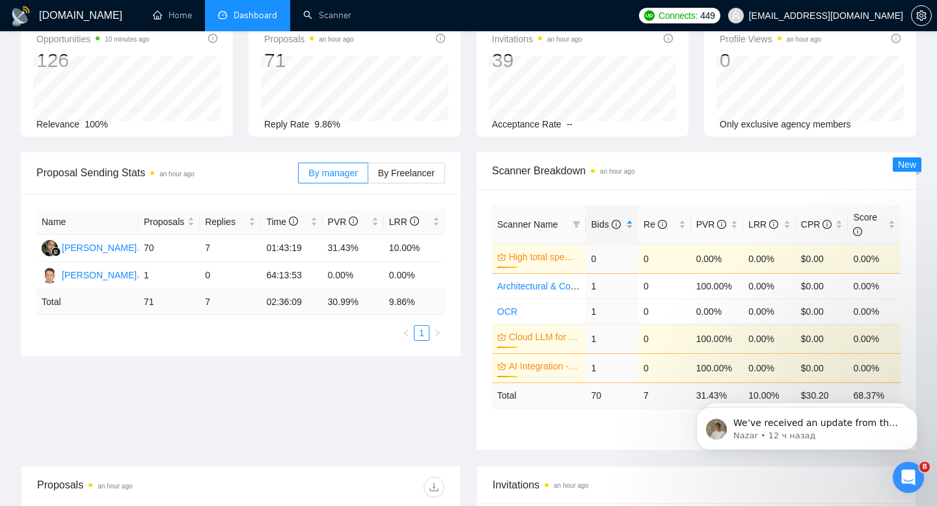
click at [601, 223] on span "Bids" at bounding box center [605, 224] width 29 height 10
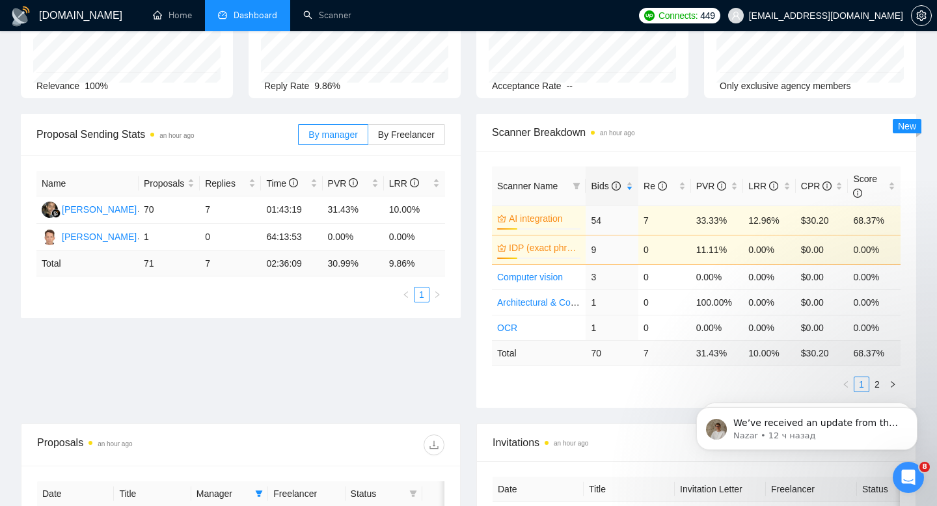
scroll to position [116, 0]
